Goal: Navigation & Orientation: Find specific page/section

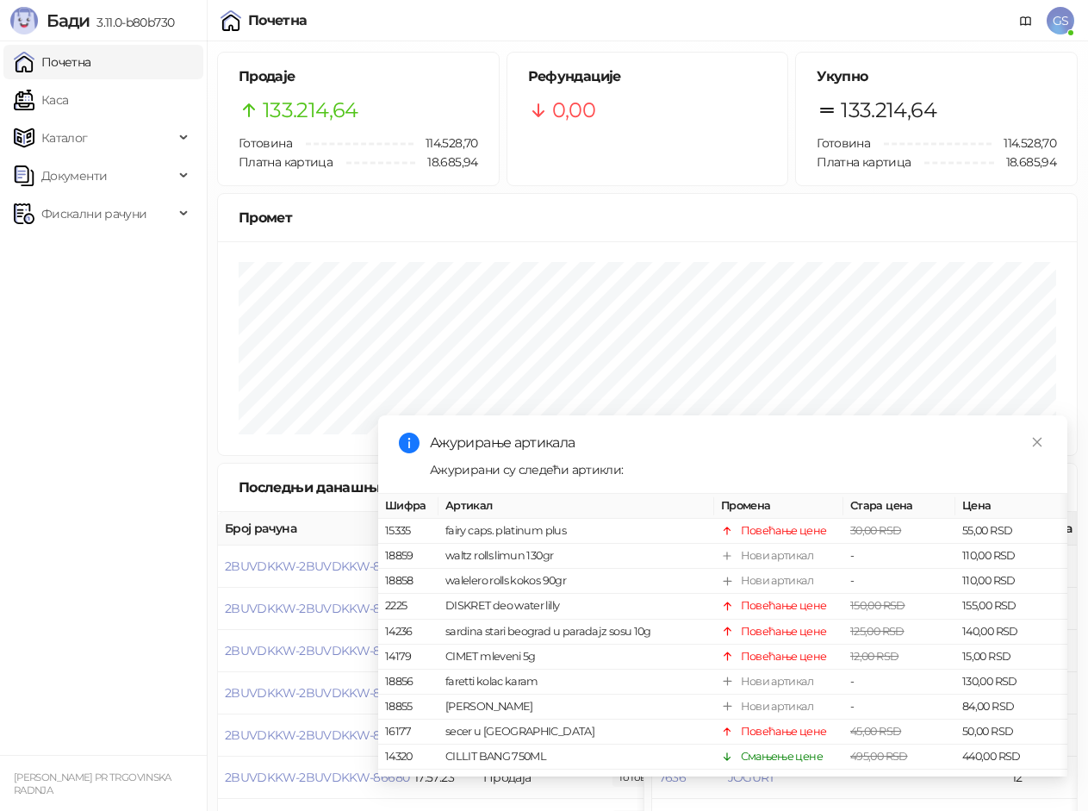
click at [69, 64] on link "Почетна" at bounding box center [53, 62] width 78 height 34
click at [68, 111] on link "Каса" at bounding box center [41, 100] width 54 height 34
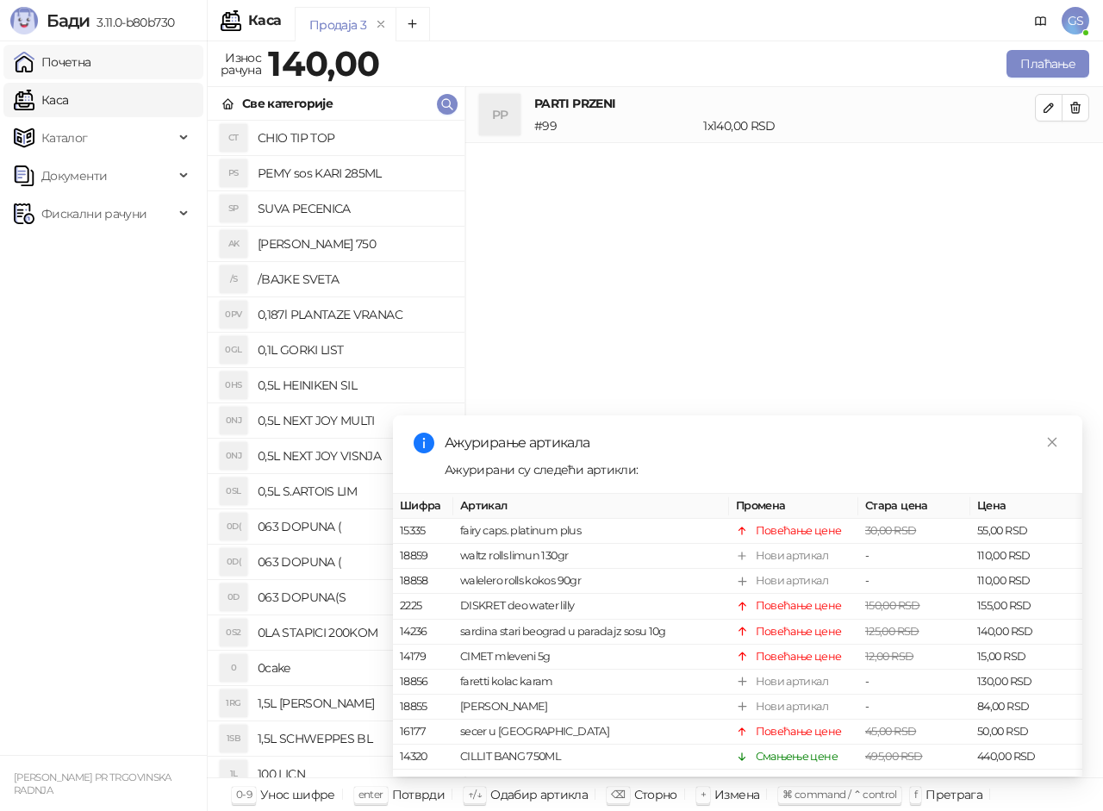
click at [91, 64] on link "Почетна" at bounding box center [53, 62] width 78 height 34
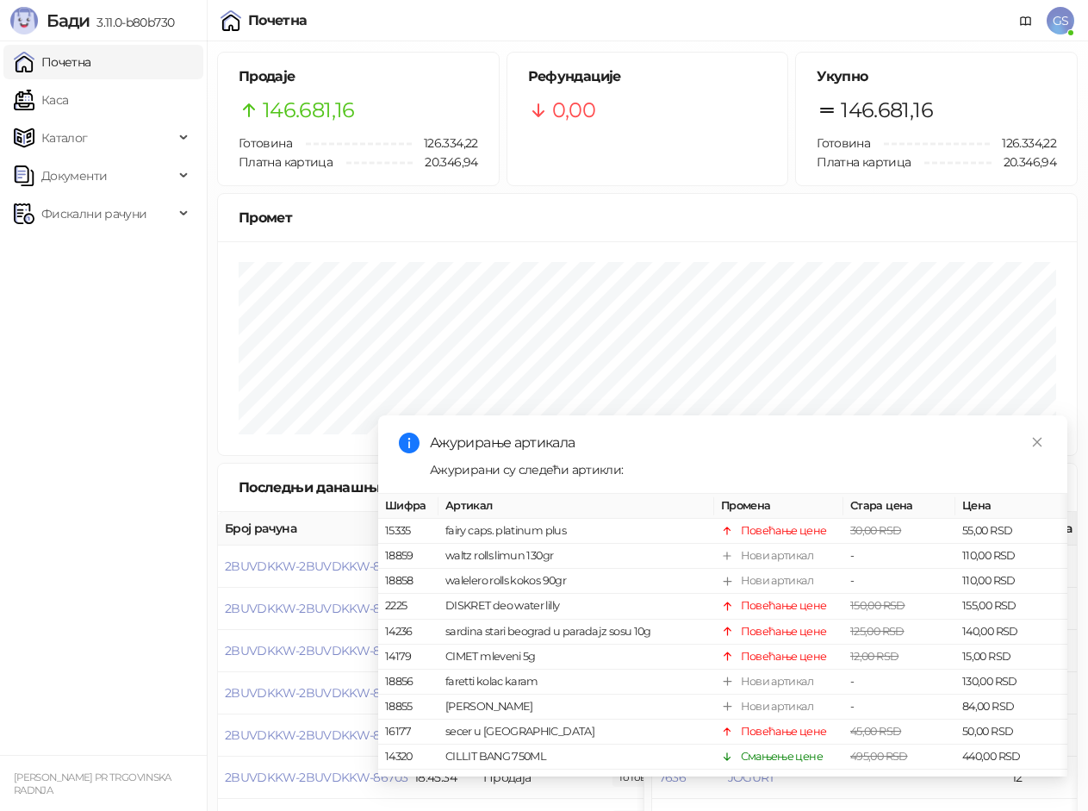
click at [91, 72] on link "Почетна" at bounding box center [53, 62] width 78 height 34
click at [68, 95] on link "Каса" at bounding box center [41, 100] width 54 height 34
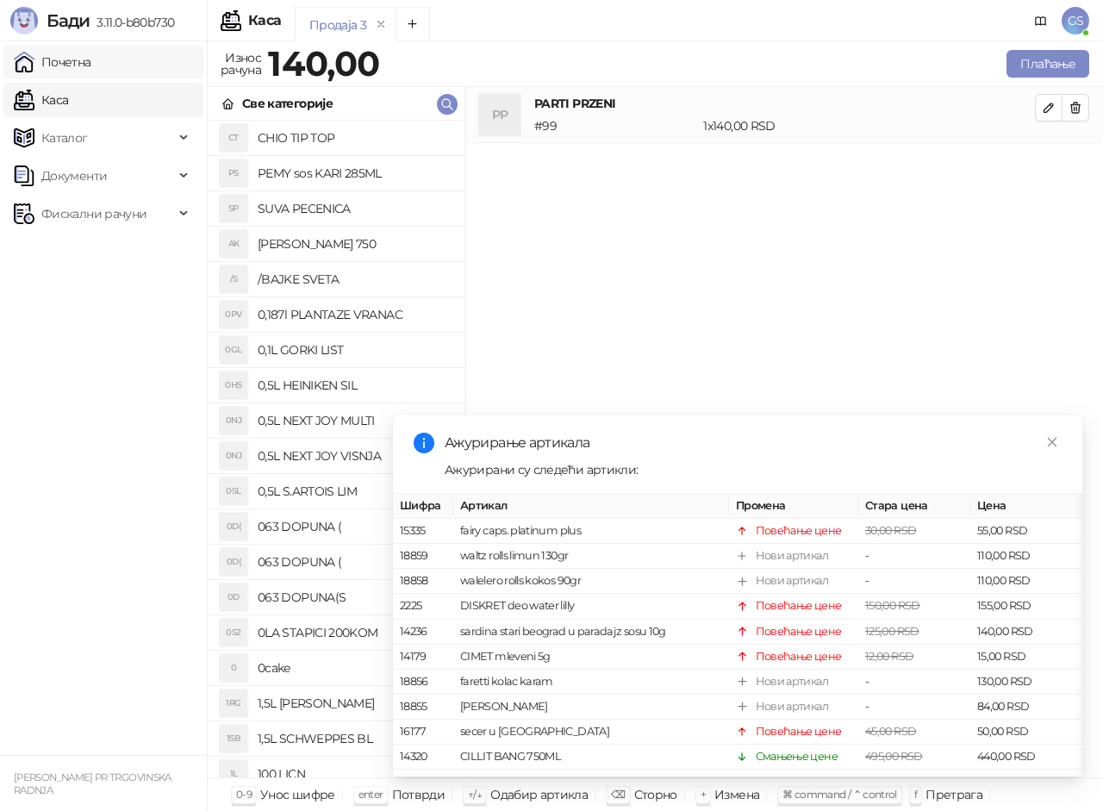
click at [91, 72] on link "Почетна" at bounding box center [53, 62] width 78 height 34
